Goal: Task Accomplishment & Management: Manage account settings

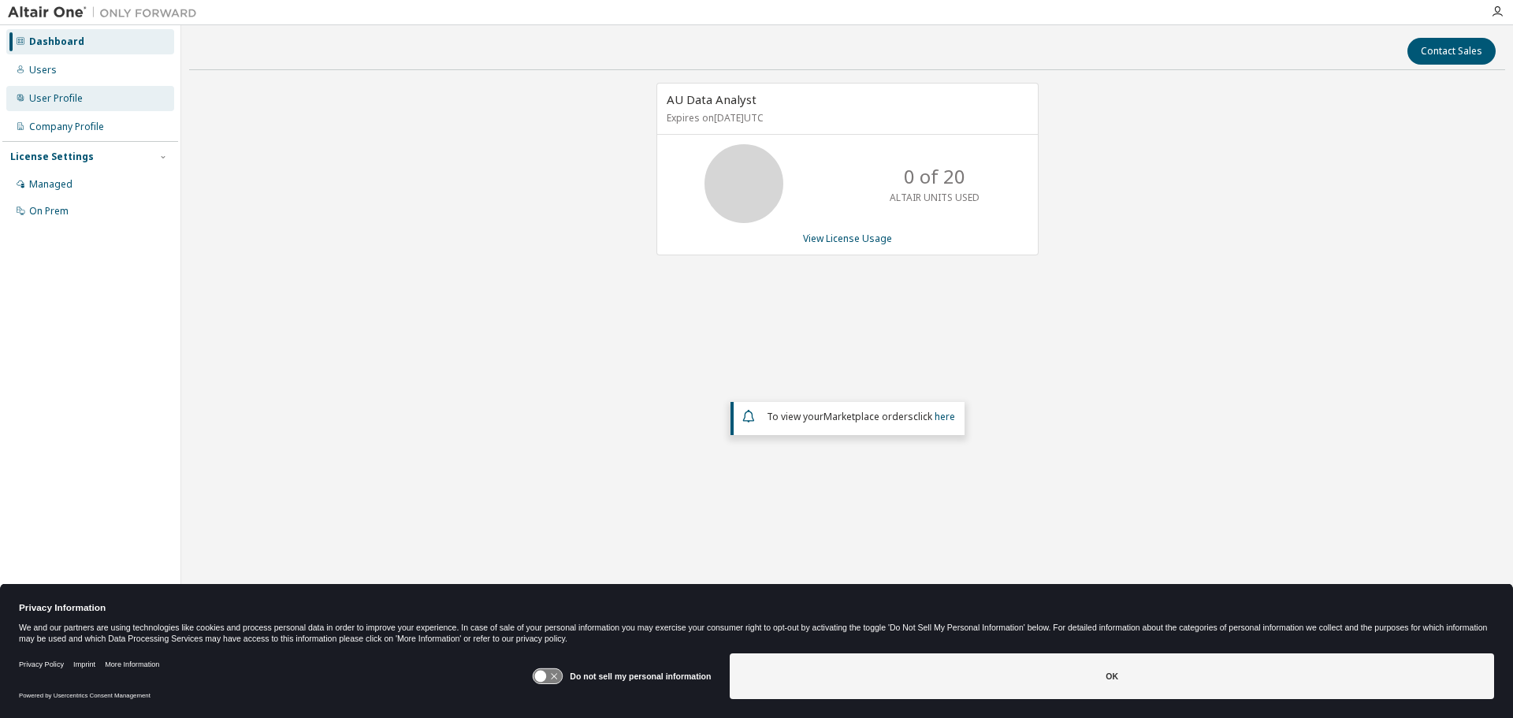
click at [54, 102] on div "User Profile" at bounding box center [56, 98] width 54 height 13
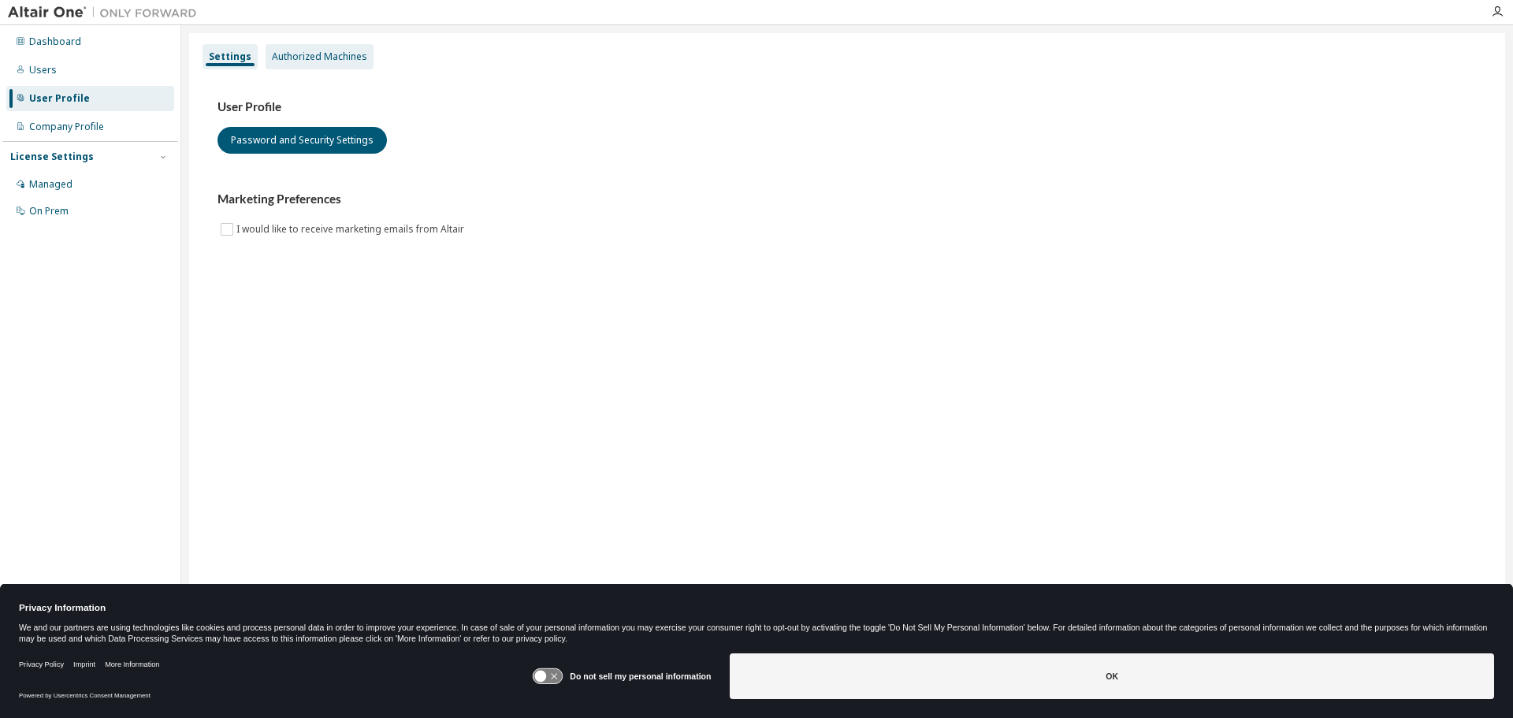
click at [308, 57] on div "Authorized Machines" at bounding box center [319, 56] width 95 height 13
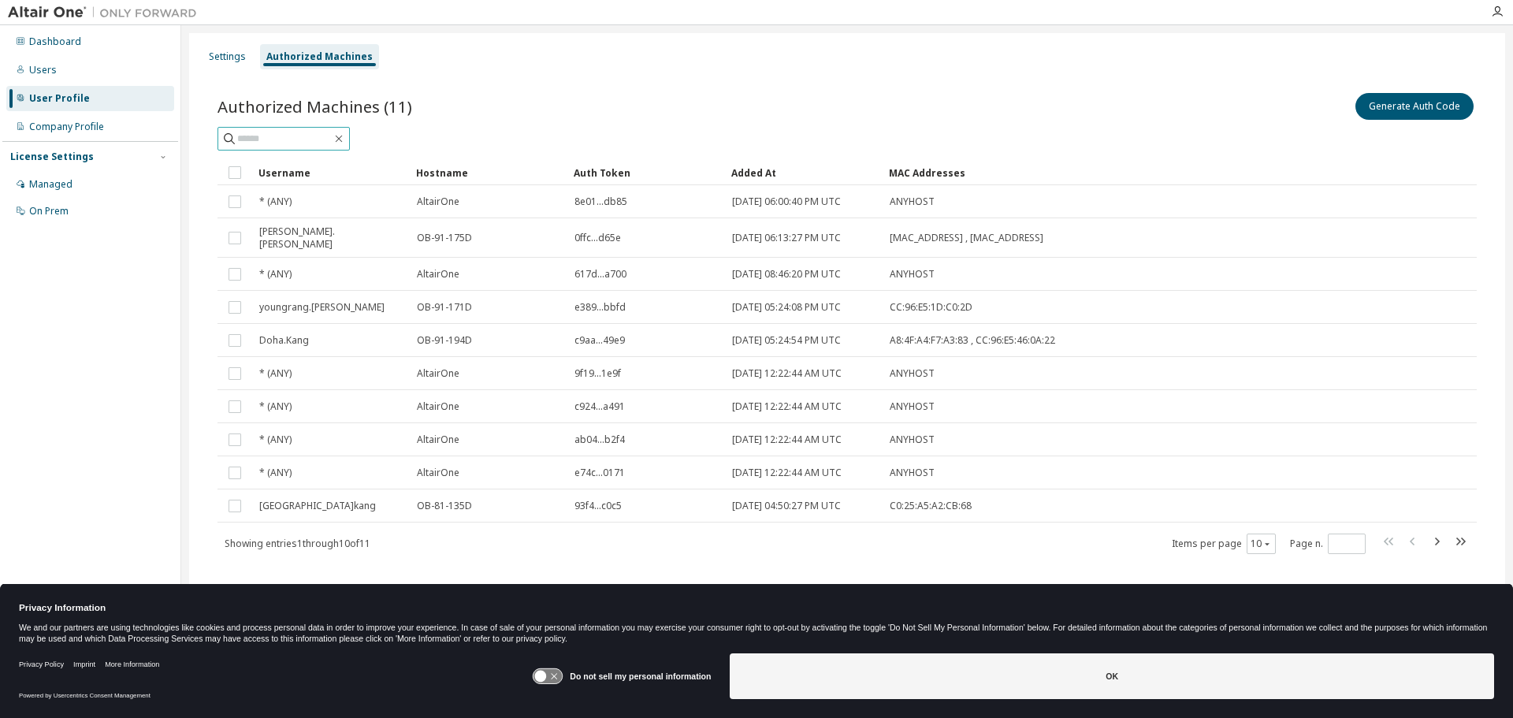
click at [332, 140] on input "text" at bounding box center [284, 139] width 95 height 16
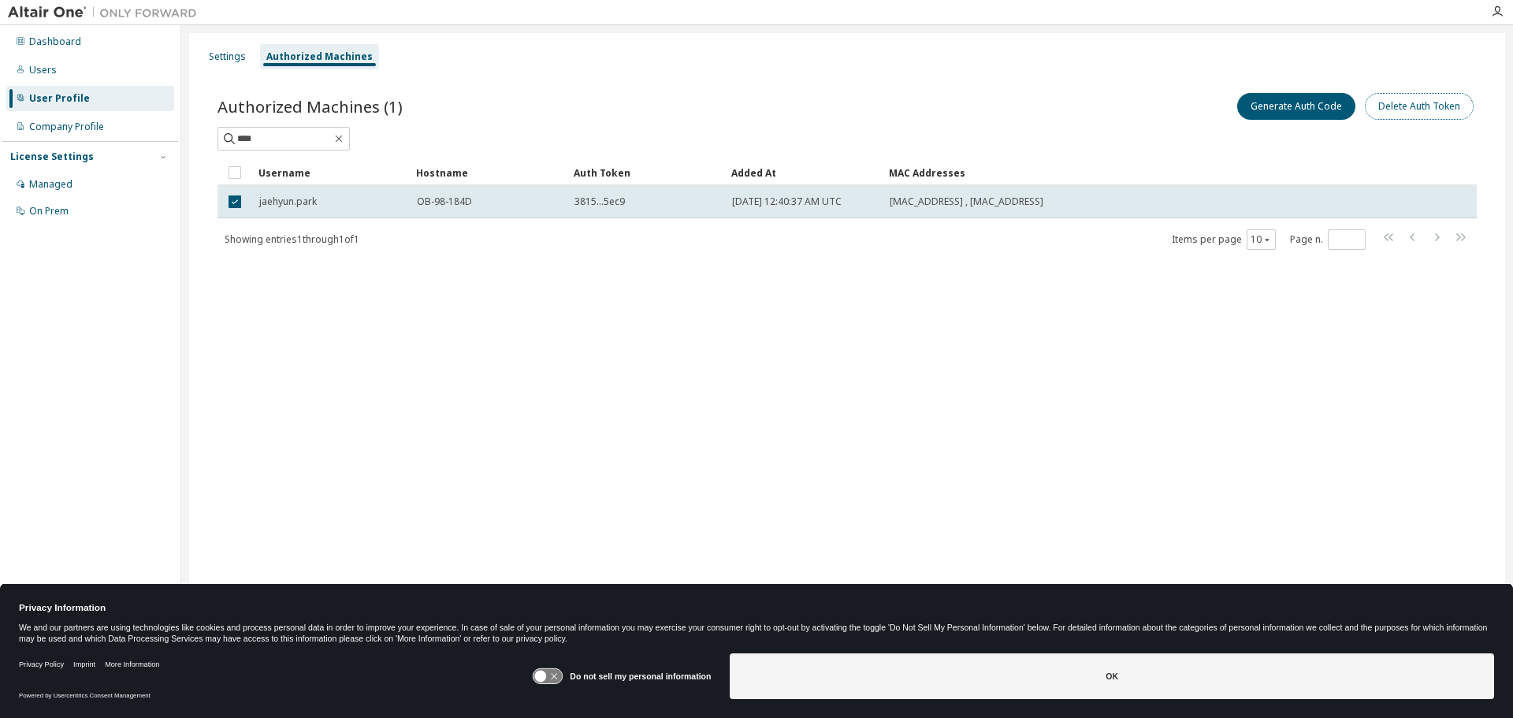
click at [1392, 112] on button "Delete Auth Token" at bounding box center [1419, 106] width 109 height 27
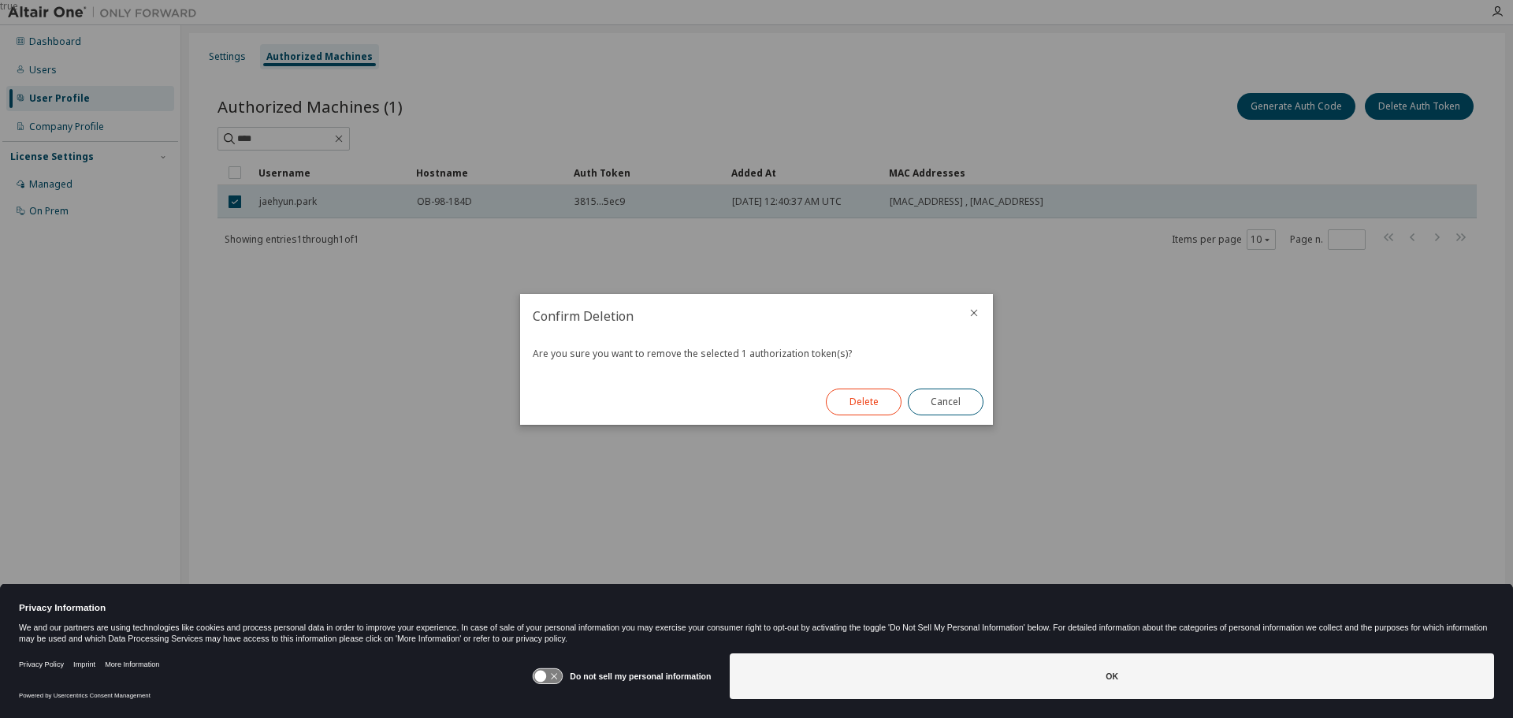
click at [874, 403] on button "Delete" at bounding box center [864, 402] width 76 height 27
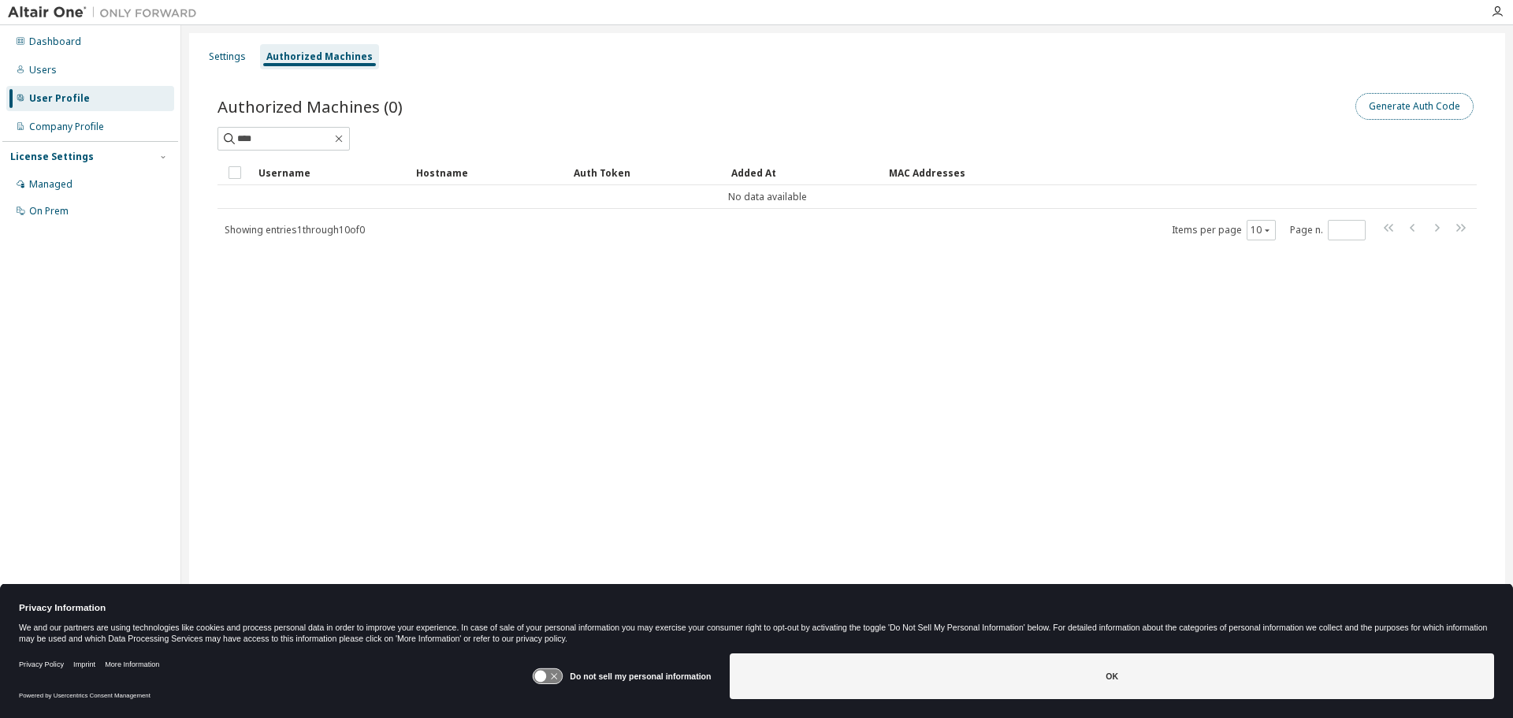
click at [1364, 110] on button "Generate Auth Code" at bounding box center [1415, 106] width 118 height 27
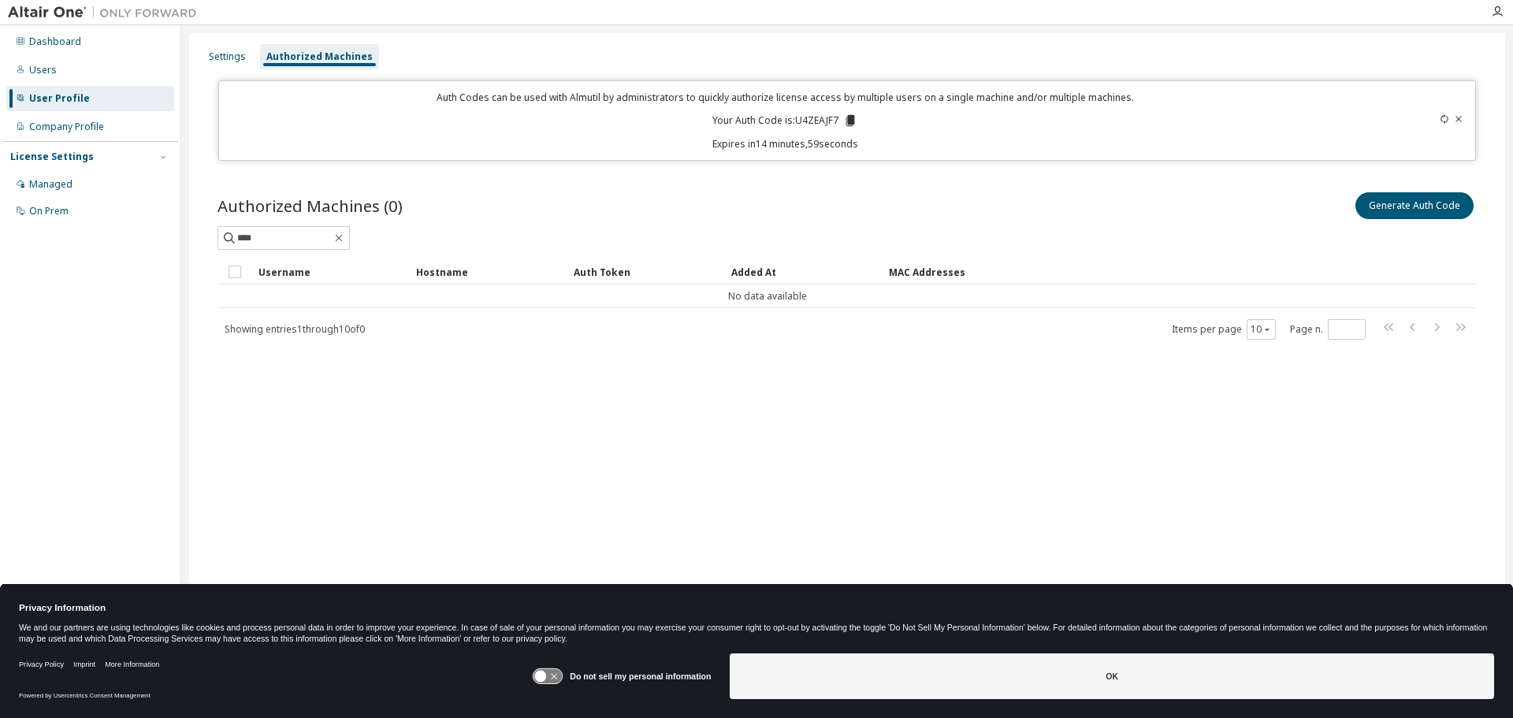
click at [855, 119] on icon at bounding box center [850, 120] width 14 height 14
click at [285, 239] on input "****" at bounding box center [284, 238] width 95 height 16
drag, startPoint x: 303, startPoint y: 236, endPoint x: 177, endPoint y: 251, distance: 127.0
click at [178, 251] on div "Dashboard Users User Profile Company Profile License Settings Managed On Prem S…" at bounding box center [756, 348] width 1513 height 647
drag, startPoint x: 292, startPoint y: 243, endPoint x: 98, endPoint y: 247, distance: 194.7
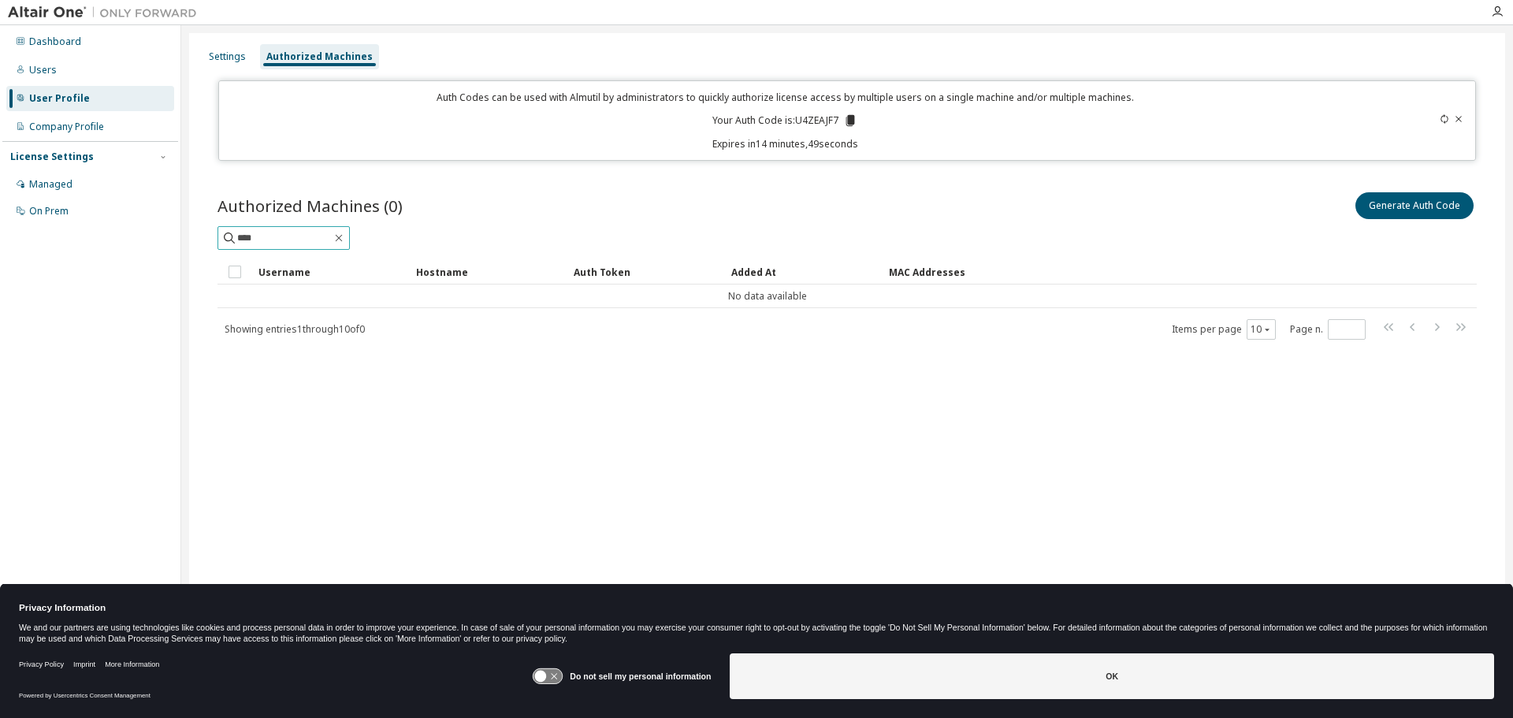
click at [98, 247] on div "Dashboard Users User Profile Company Profile License Settings Managed On Prem S…" at bounding box center [756, 348] width 1513 height 647
type input "**********"
